Goal: Task Accomplishment & Management: Manage account settings

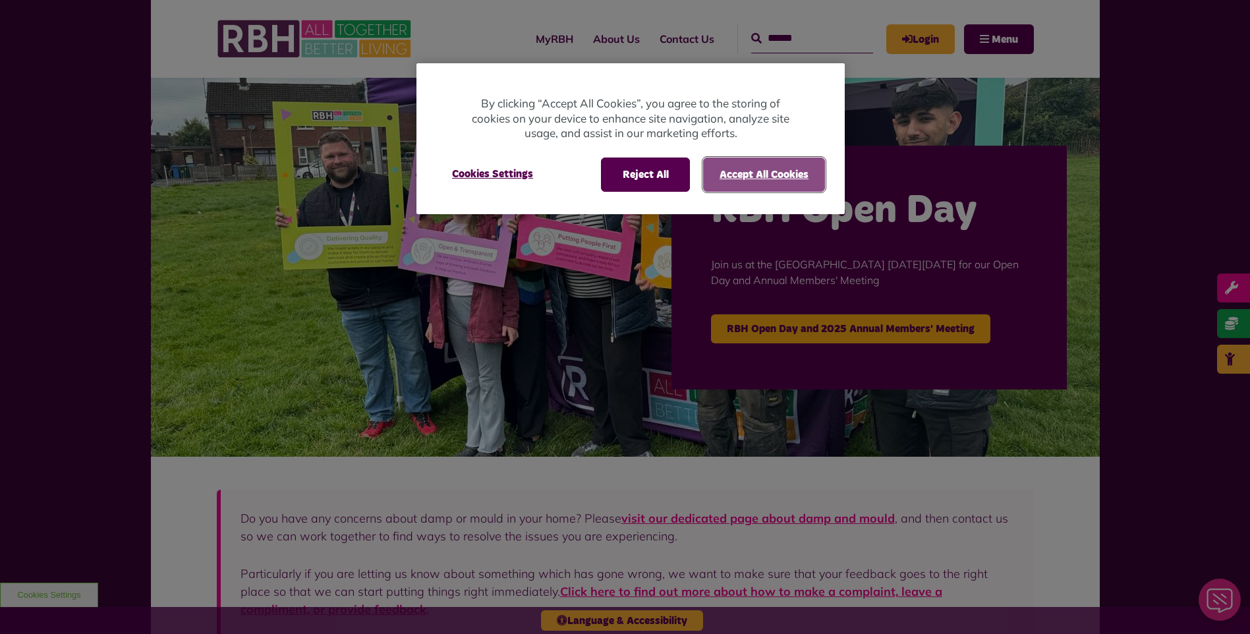
click at [764, 157] on button "Accept All Cookies" at bounding box center [764, 174] width 122 height 34
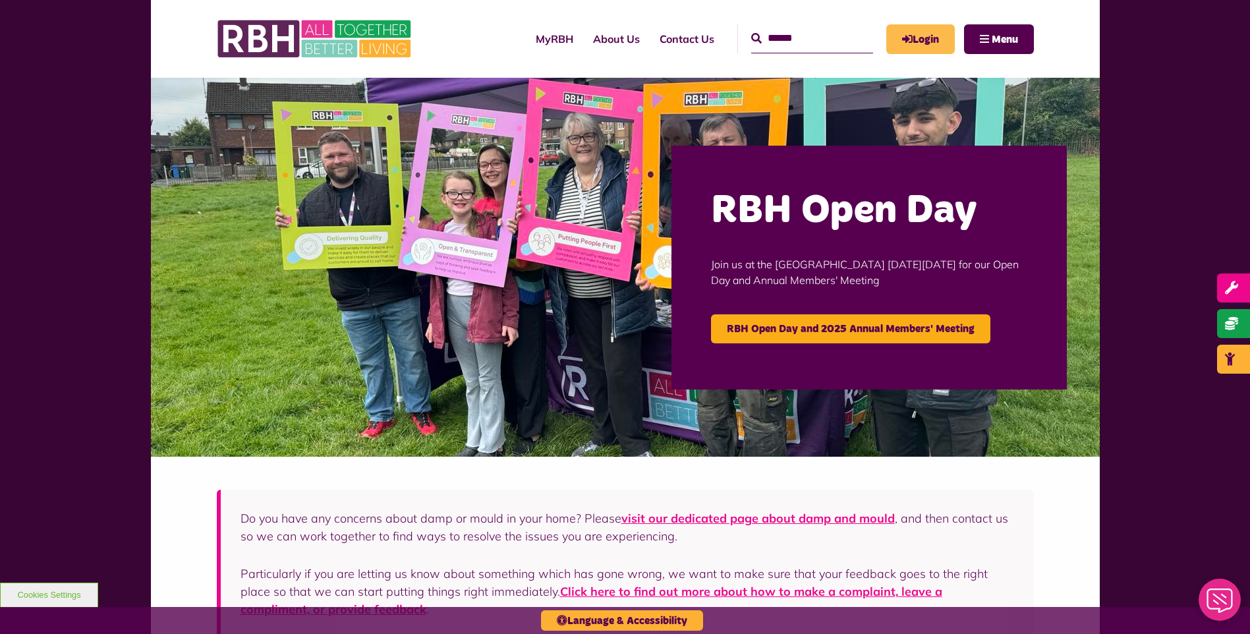
click at [919, 39] on link "Login" at bounding box center [920, 39] width 69 height 30
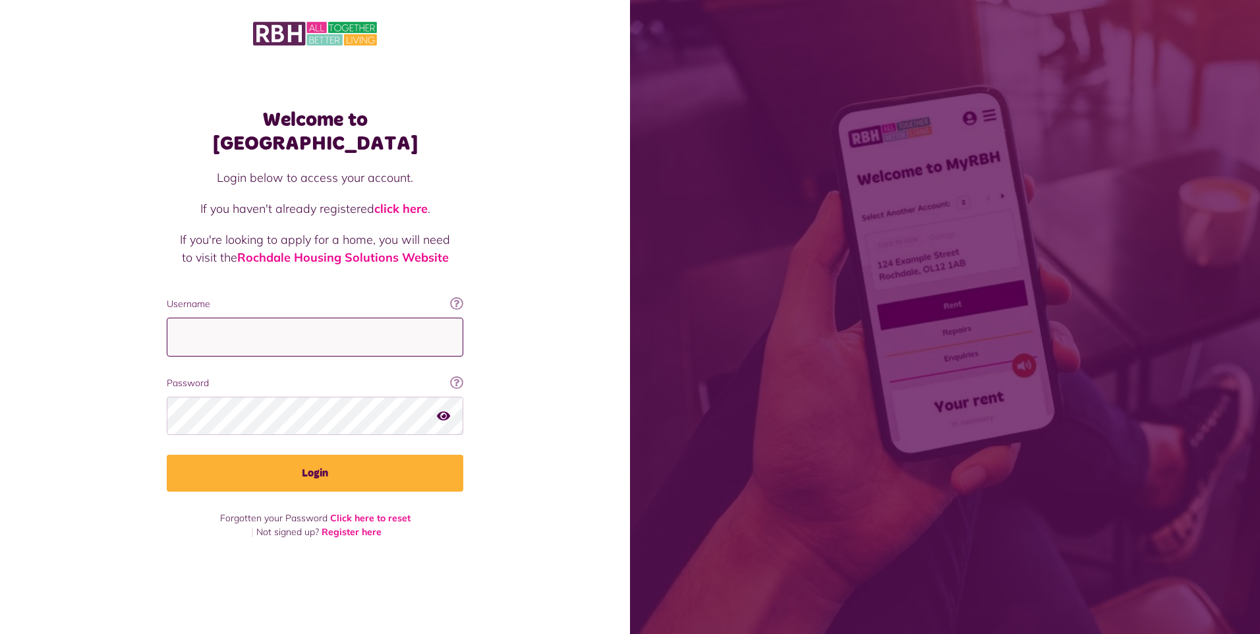
click at [287, 333] on input "Username" at bounding box center [315, 337] width 297 height 39
click at [264, 326] on input "Username" at bounding box center [315, 337] width 297 height 39
click at [318, 326] on input "Username" at bounding box center [315, 337] width 297 height 39
type input "**********"
click at [167, 455] on button "Login" at bounding box center [315, 473] width 297 height 37
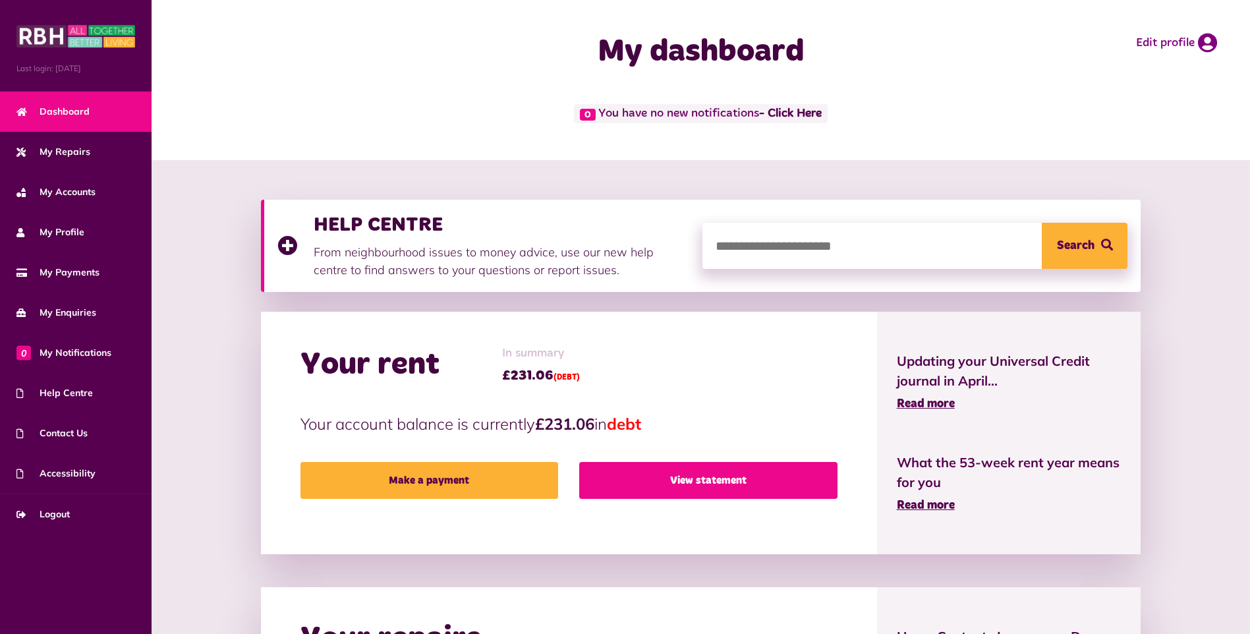
click at [718, 482] on link "View statement" at bounding box center [708, 480] width 258 height 37
